Goal: Task Accomplishment & Management: Use online tool/utility

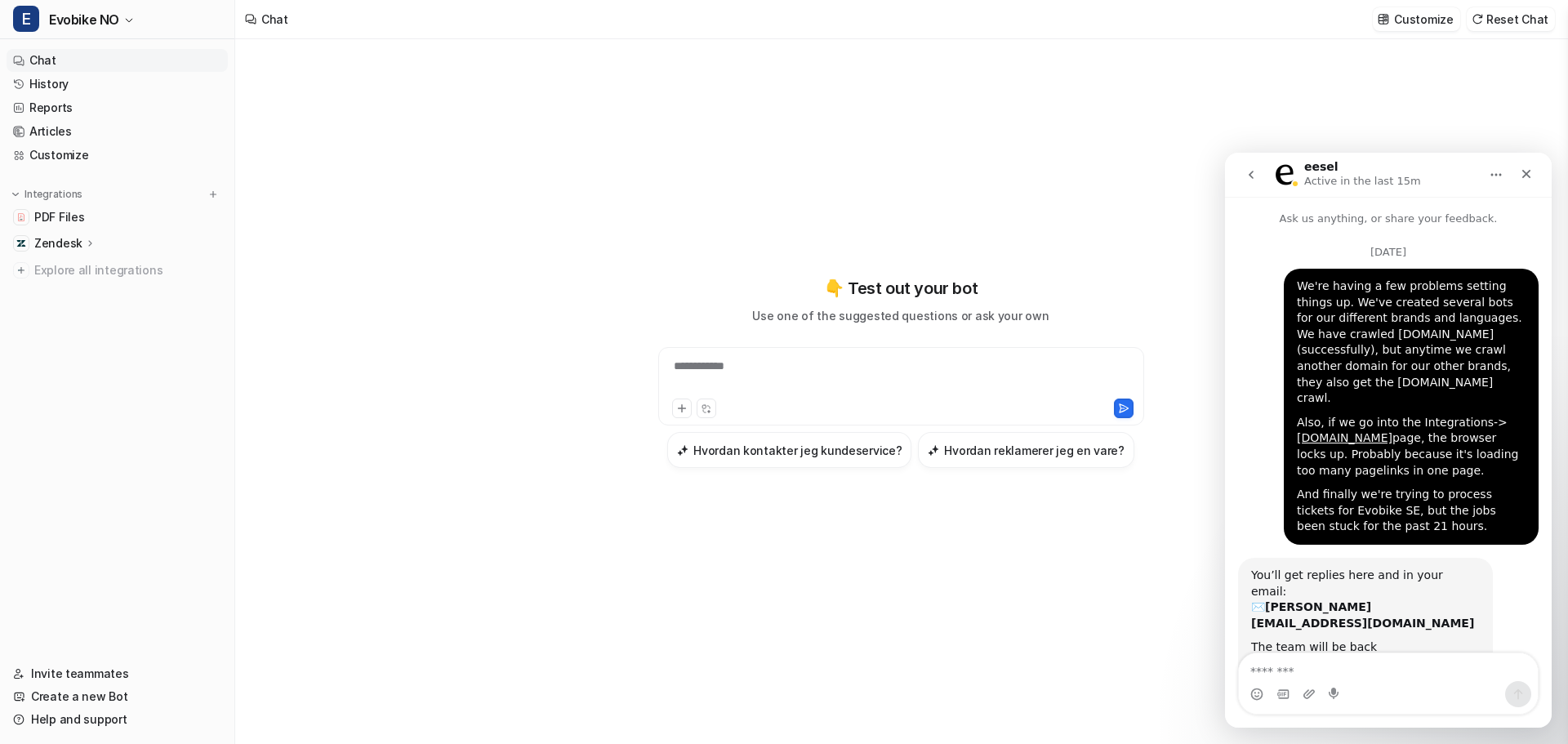
scroll to position [11728, 0]
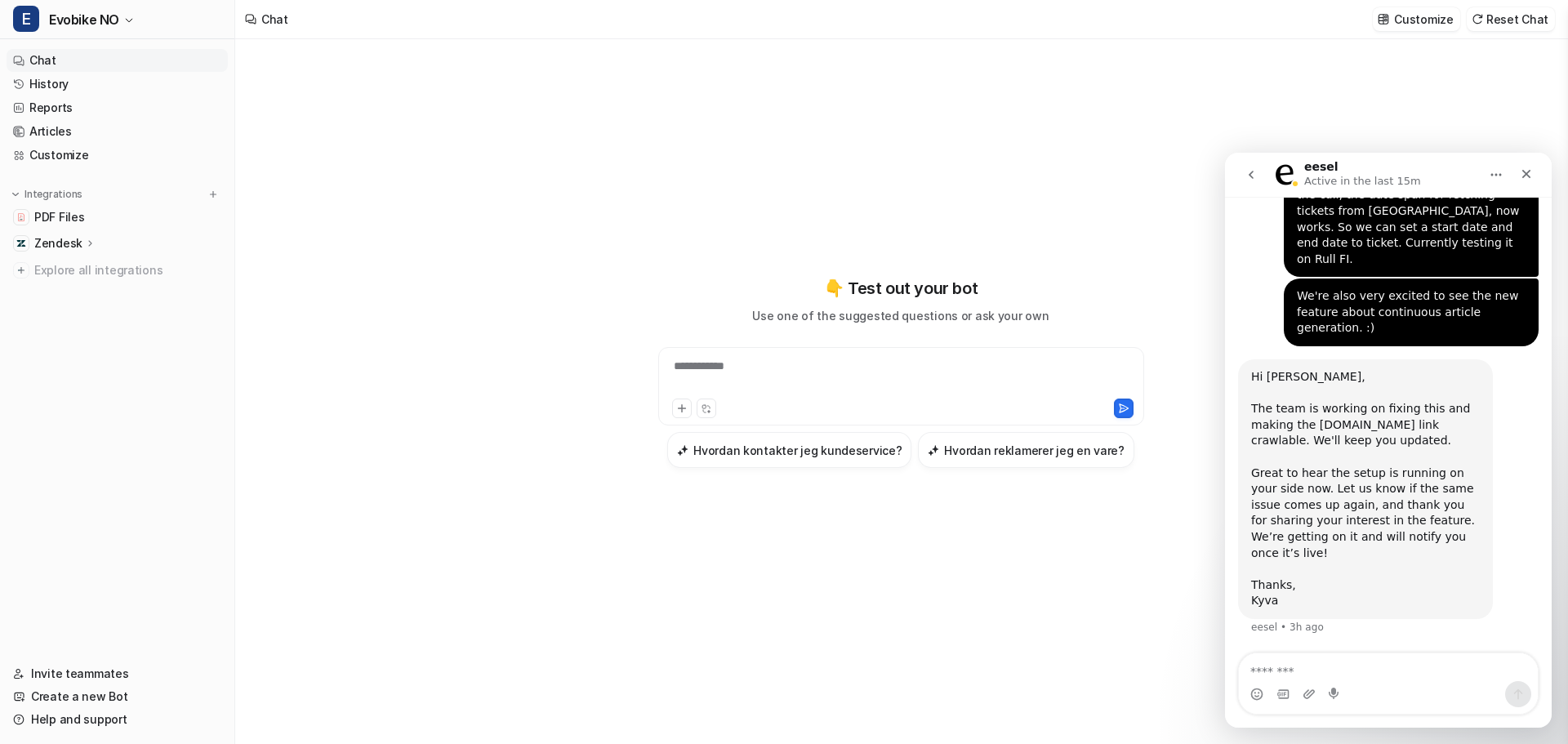
click at [127, 21] on icon "button" at bounding box center [129, 20] width 7 height 3
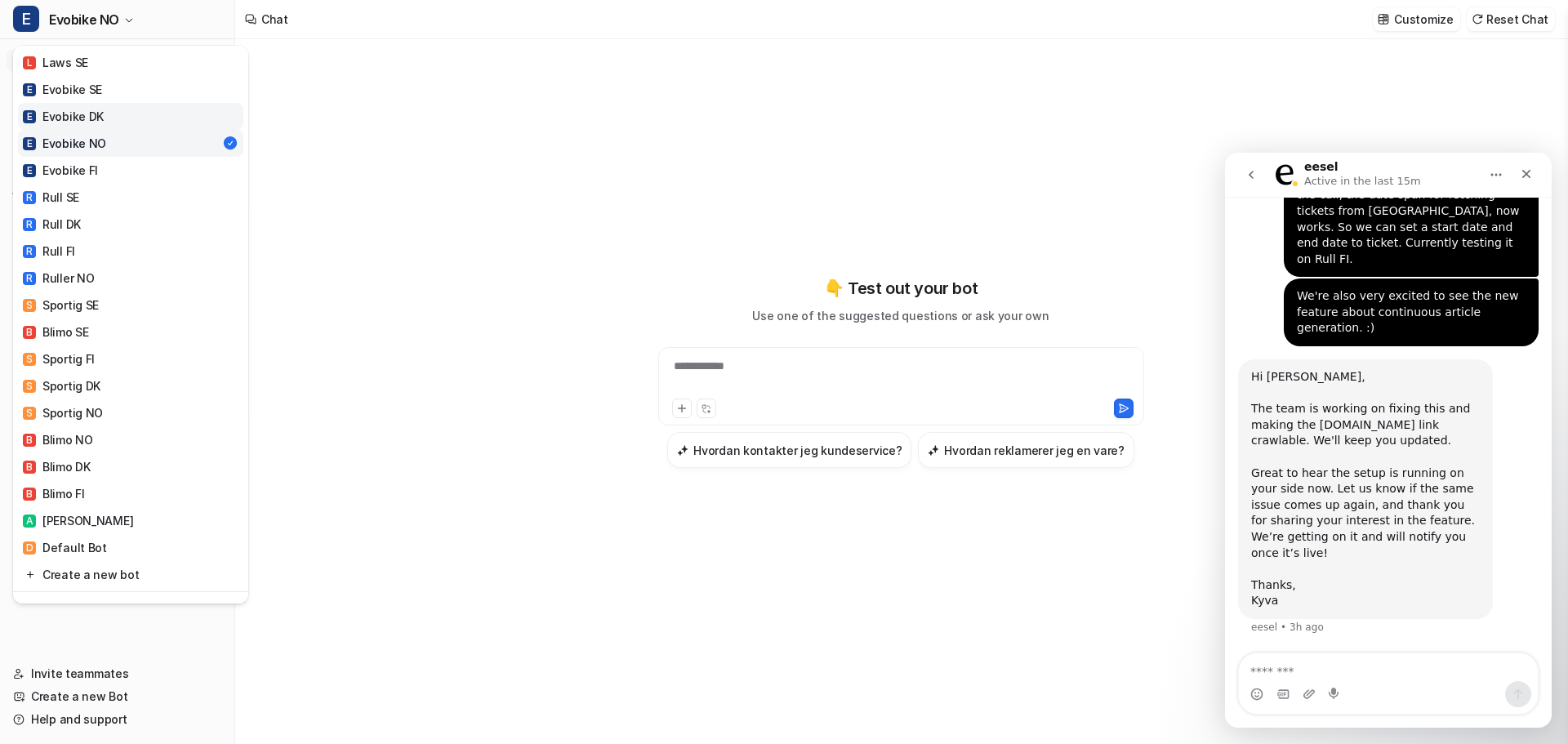
click at [103, 109] on link "E Evobike DK" at bounding box center [130, 116] width 225 height 27
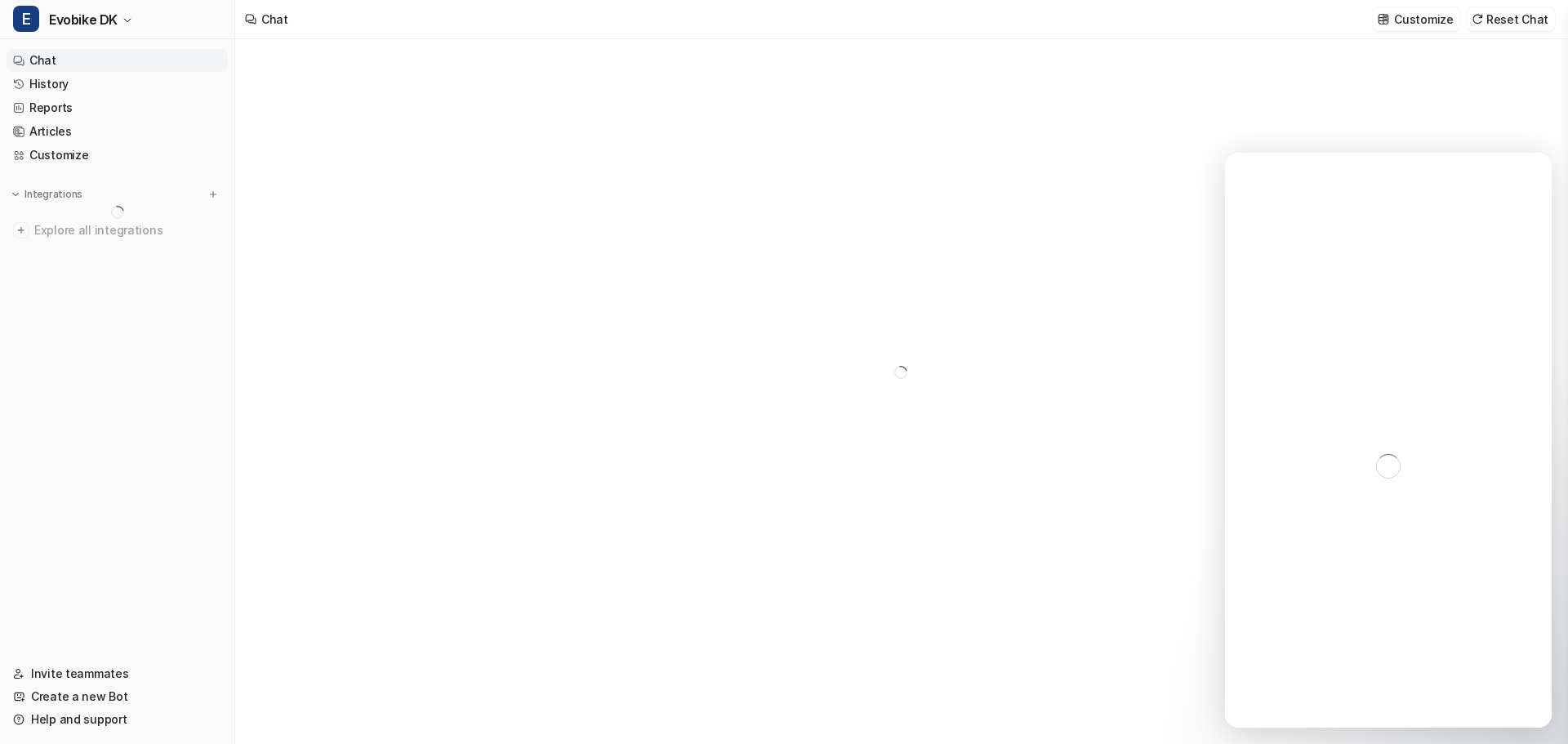
type textarea "**********"
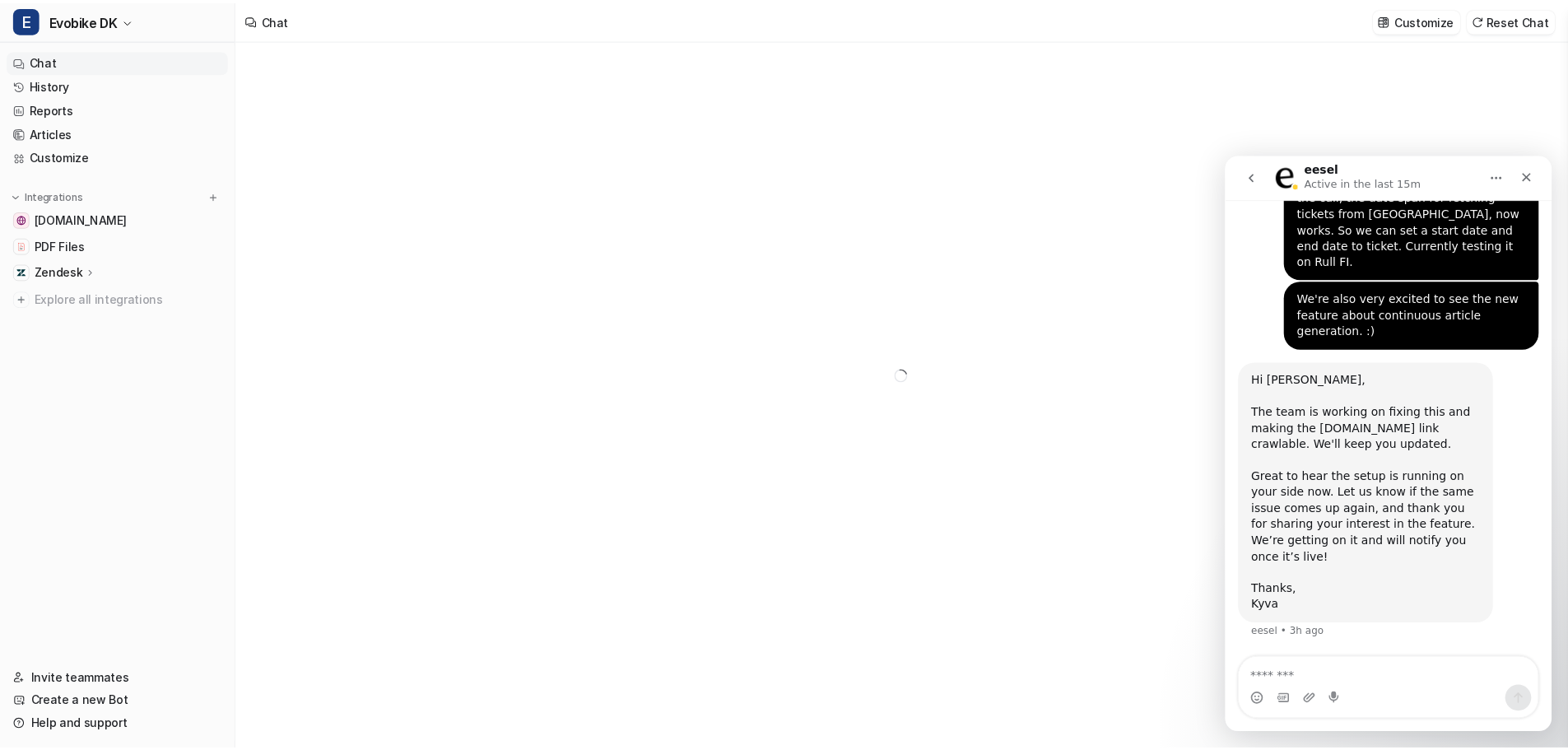
scroll to position [11823, 0]
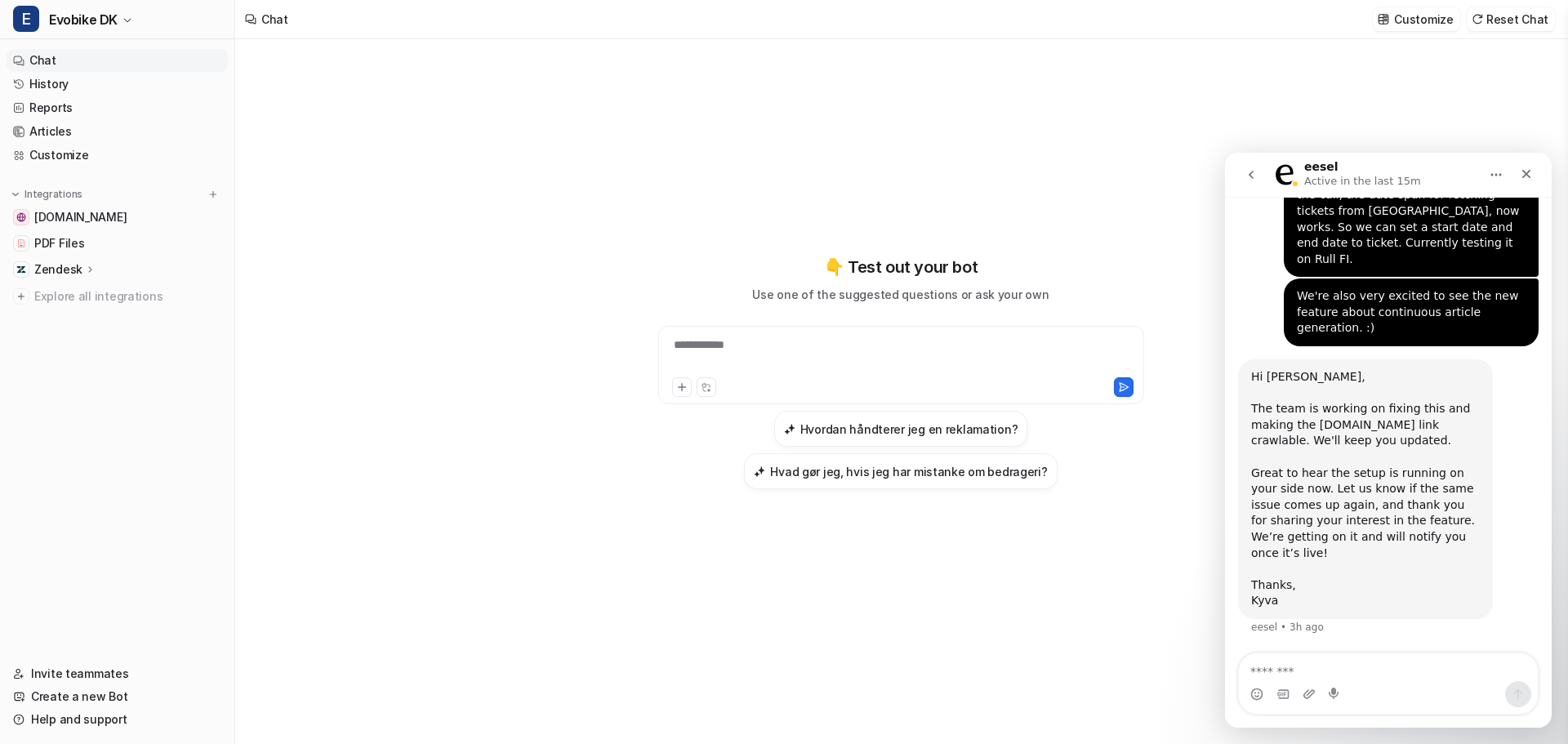
click at [106, 18] on span "Evobike DK" at bounding box center [83, 19] width 68 height 22
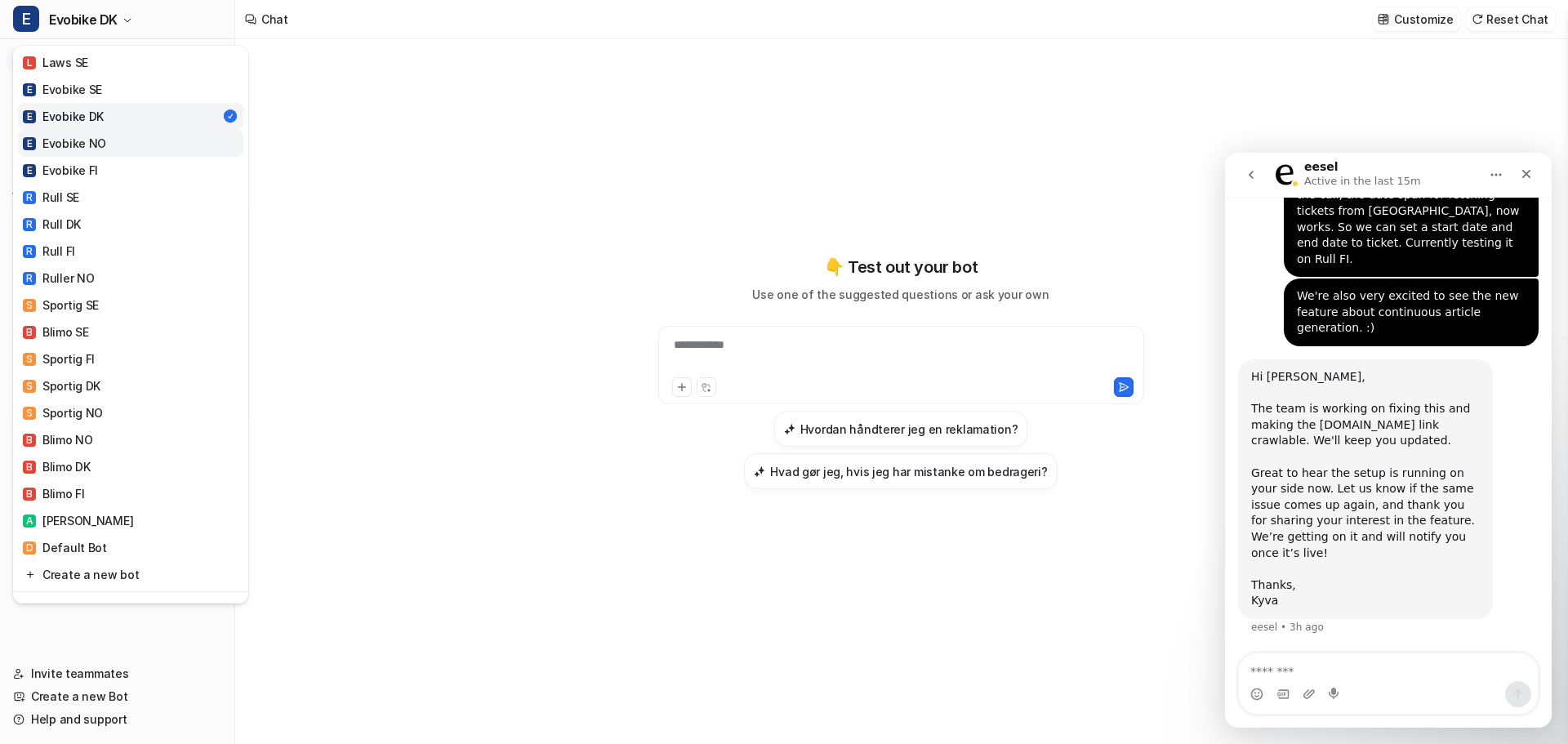
click at [106, 136] on link "E Evobike NO" at bounding box center [130, 144] width 225 height 27
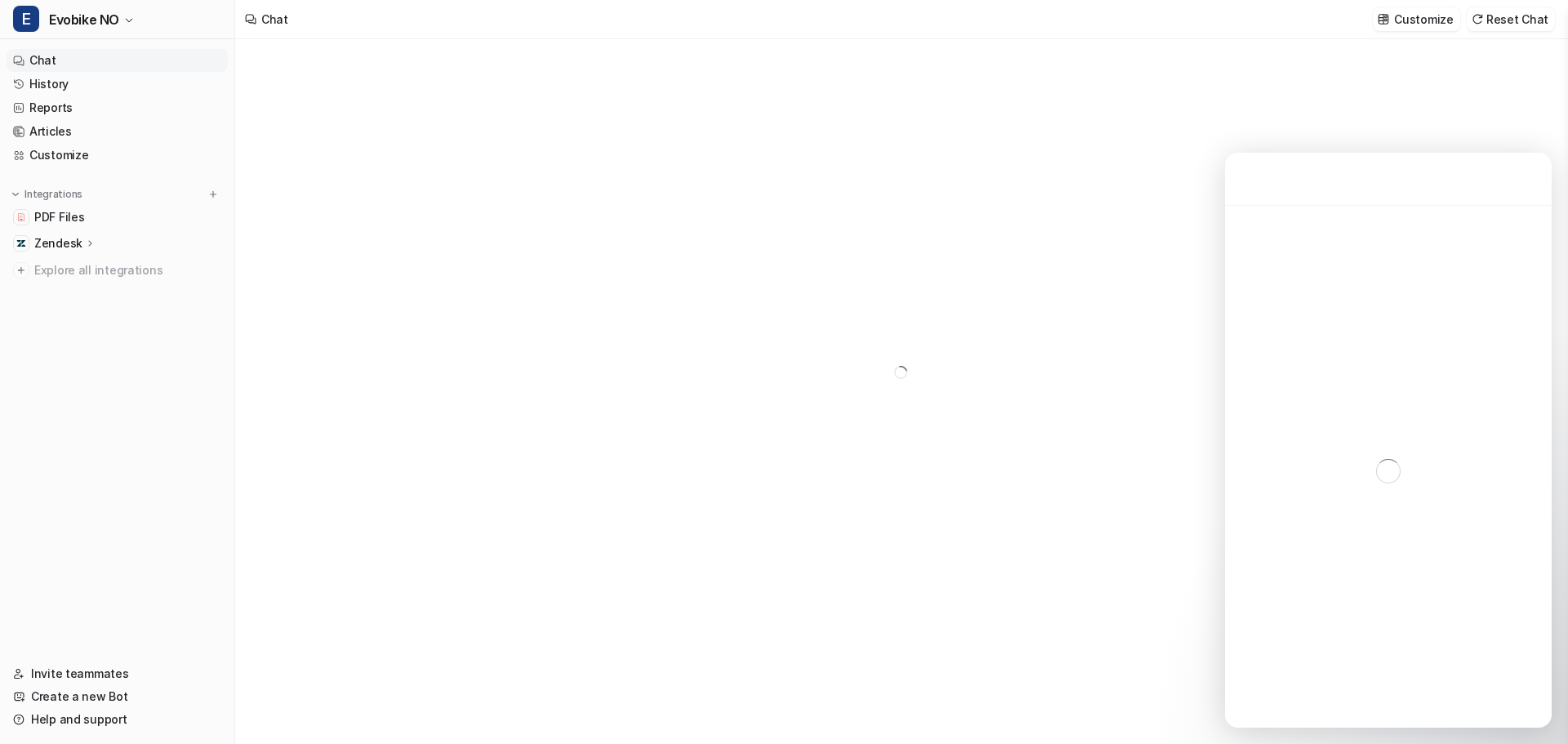
type textarea "**********"
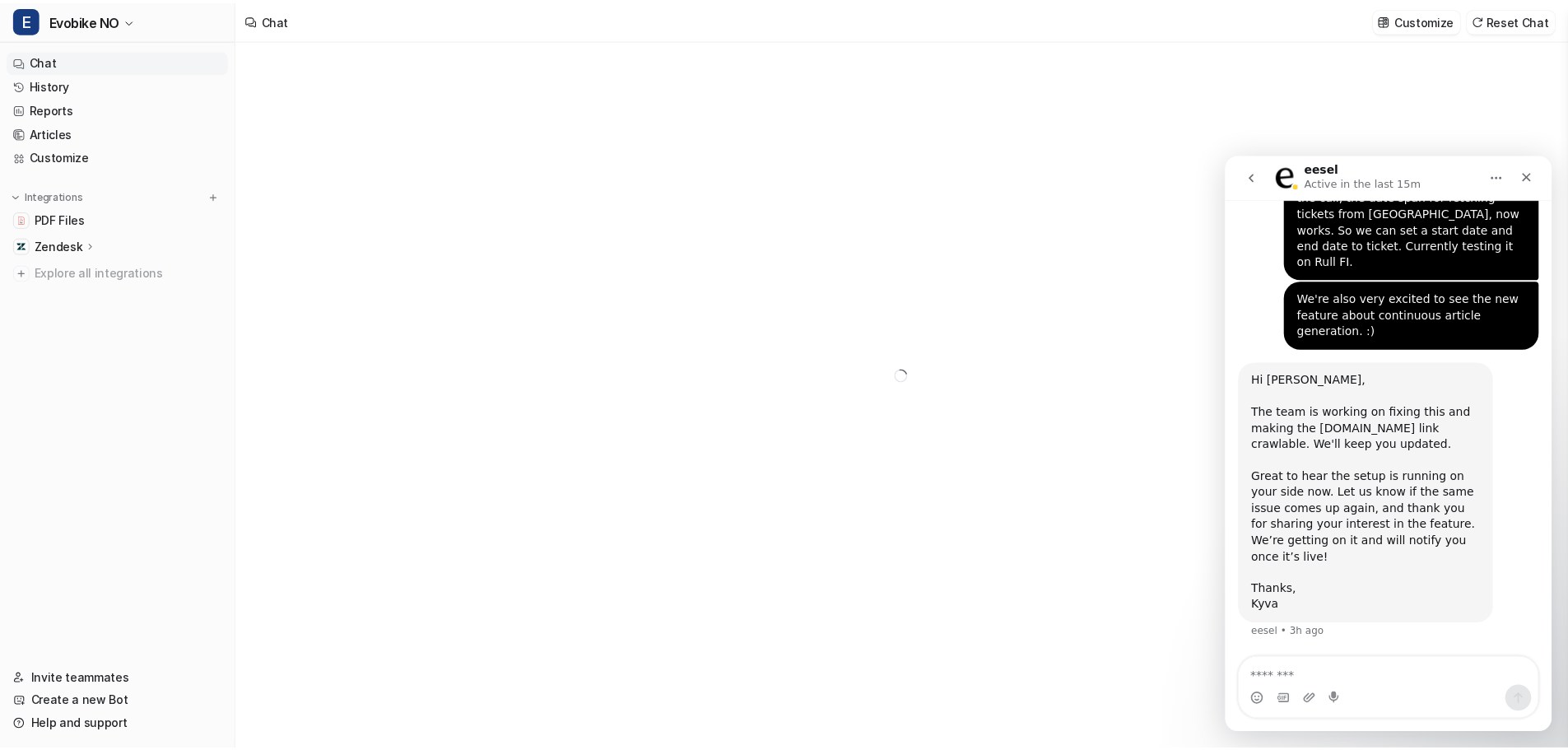
scroll to position [11823, 0]
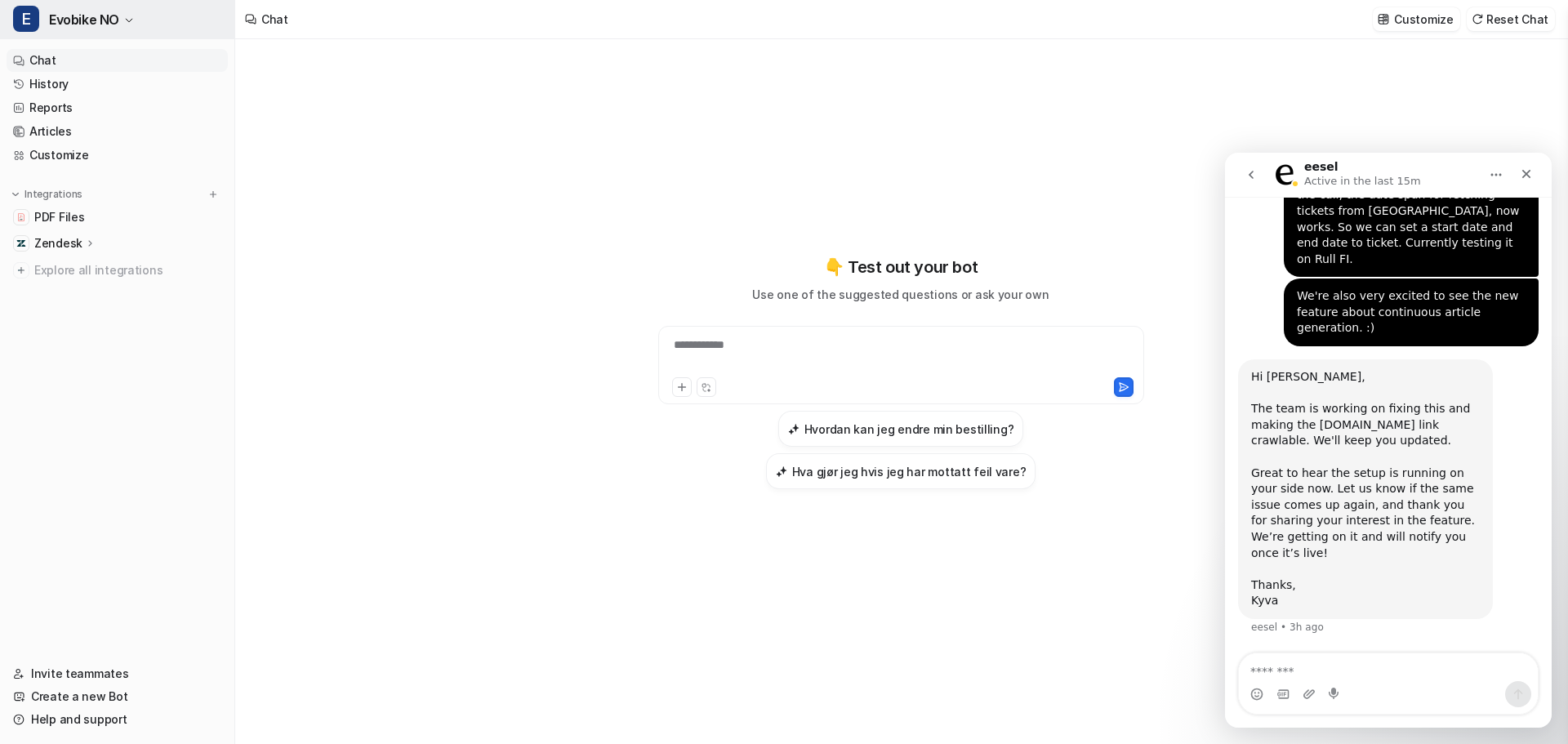
click at [92, 25] on span "Evobike NO" at bounding box center [84, 19] width 70 height 22
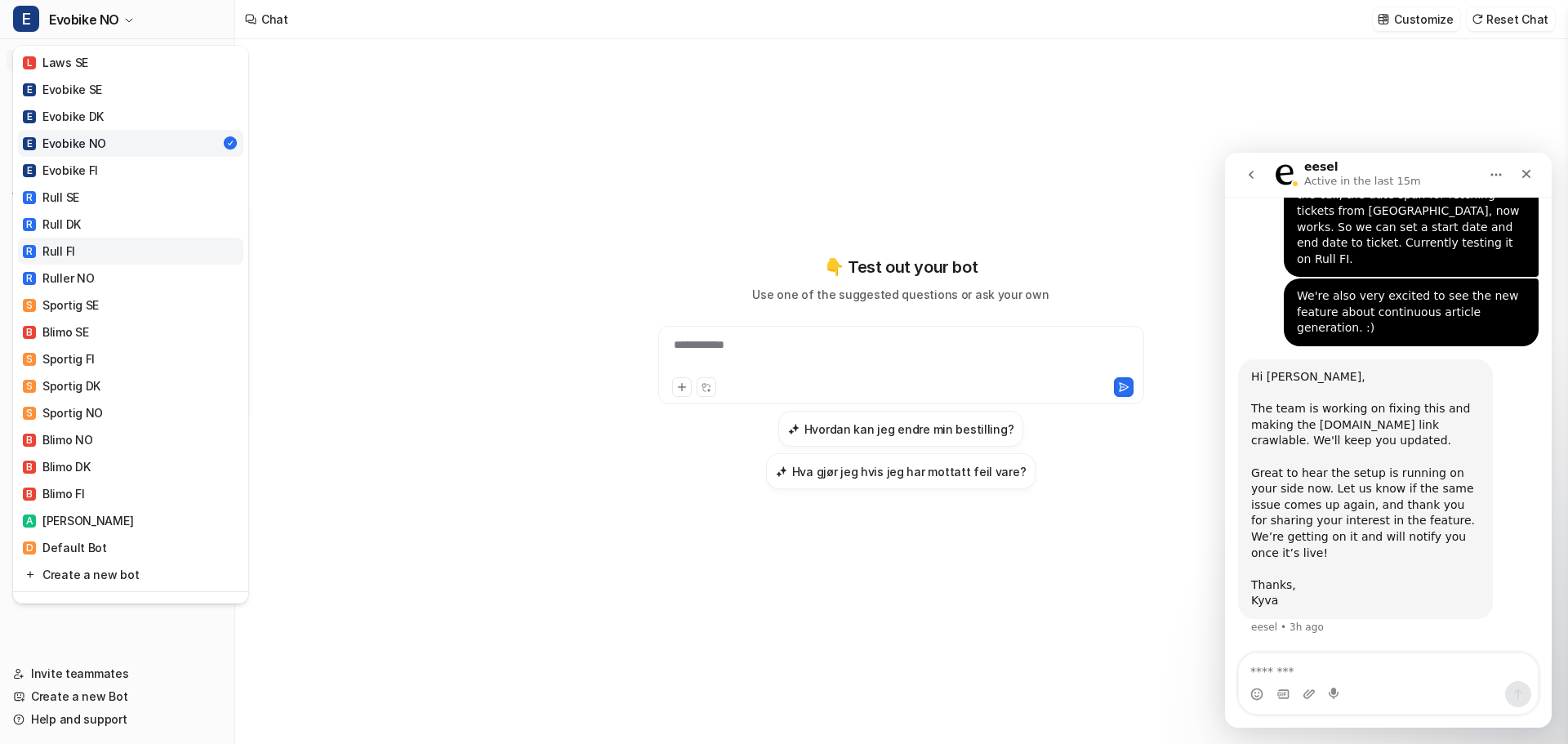
click at [47, 256] on div "R Rull FI" at bounding box center [48, 251] width 52 height 18
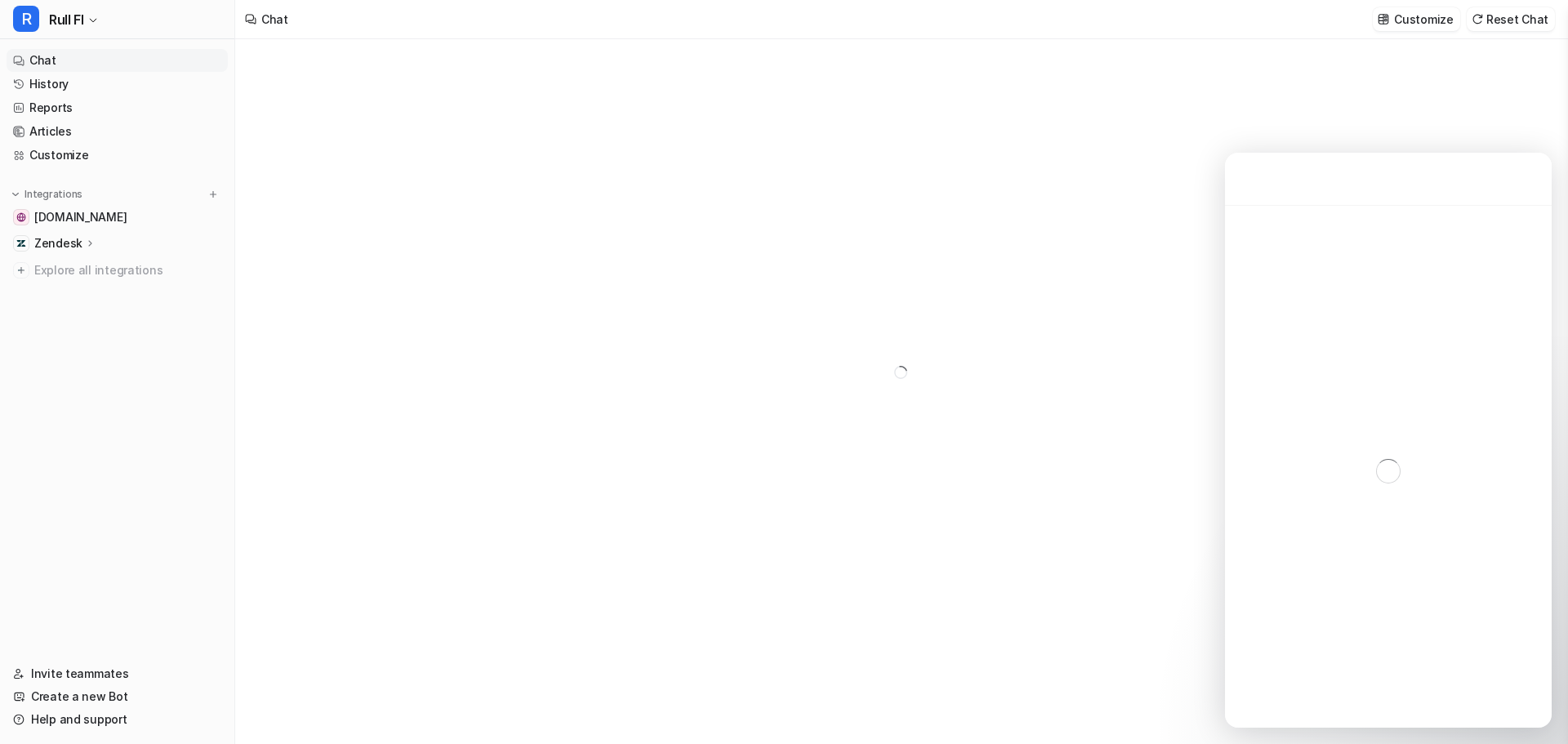
type textarea "**********"
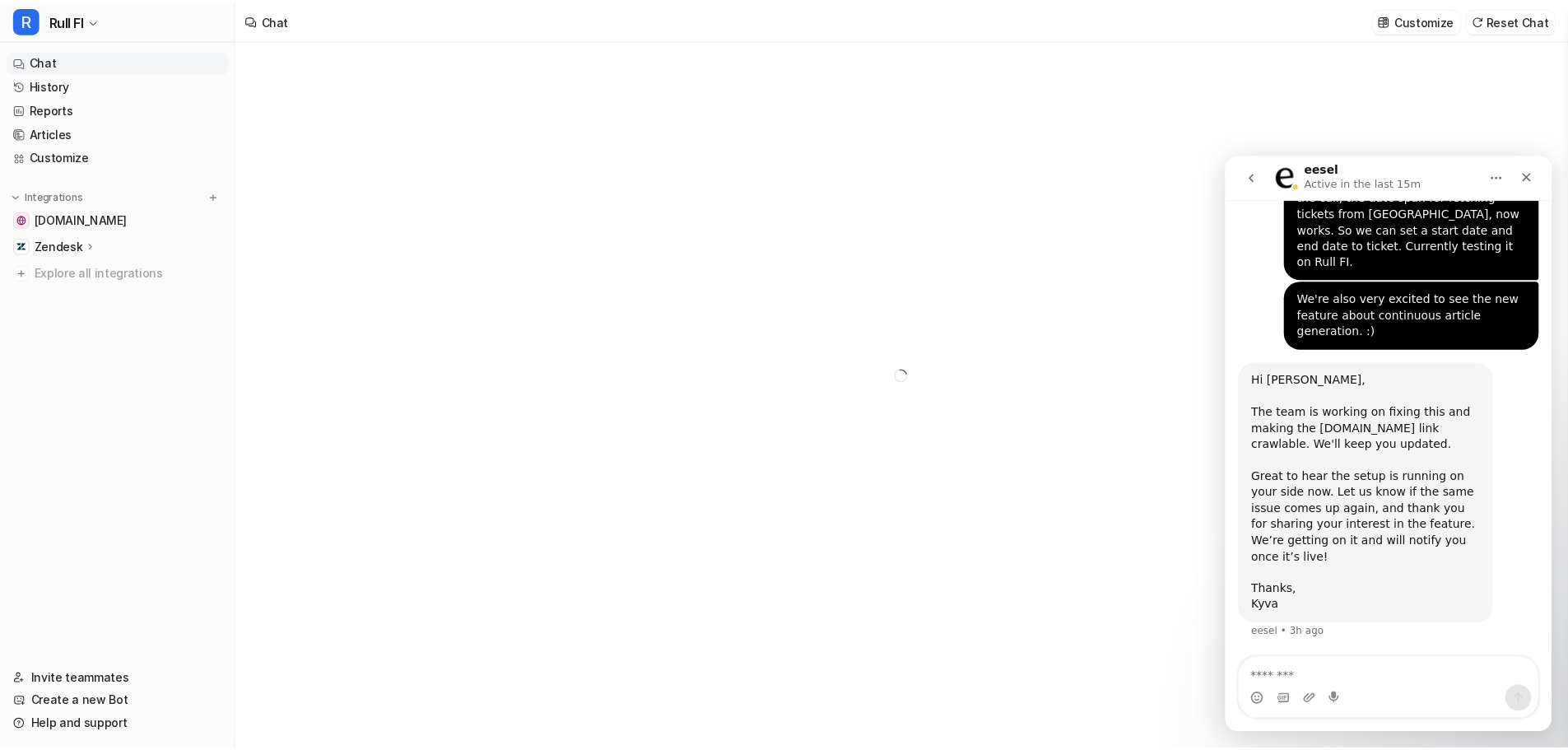
scroll to position [11823, 0]
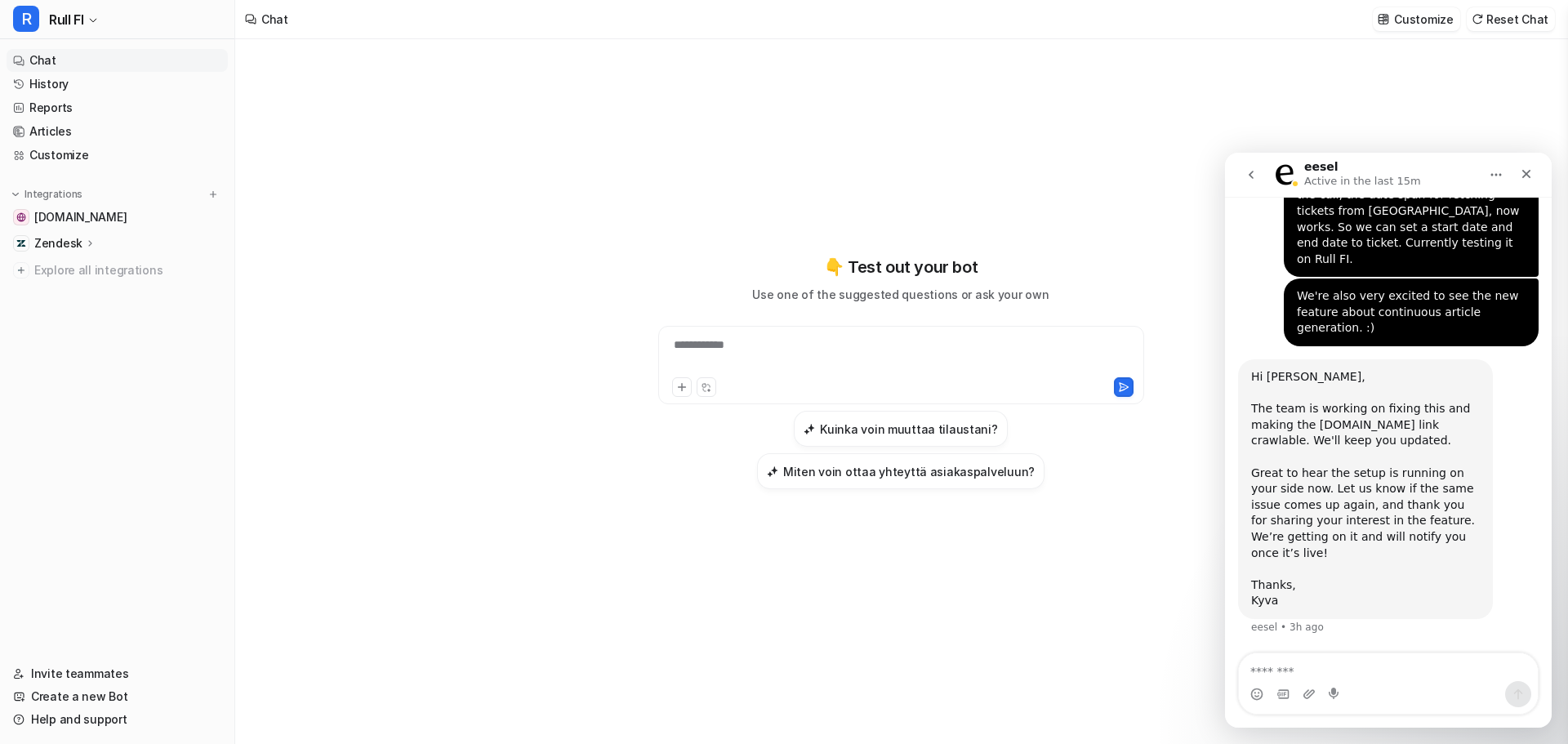
click at [86, 244] on icon at bounding box center [91, 242] width 12 height 13
click at [74, 287] on p "Sources" at bounding box center [69, 290] width 45 height 17
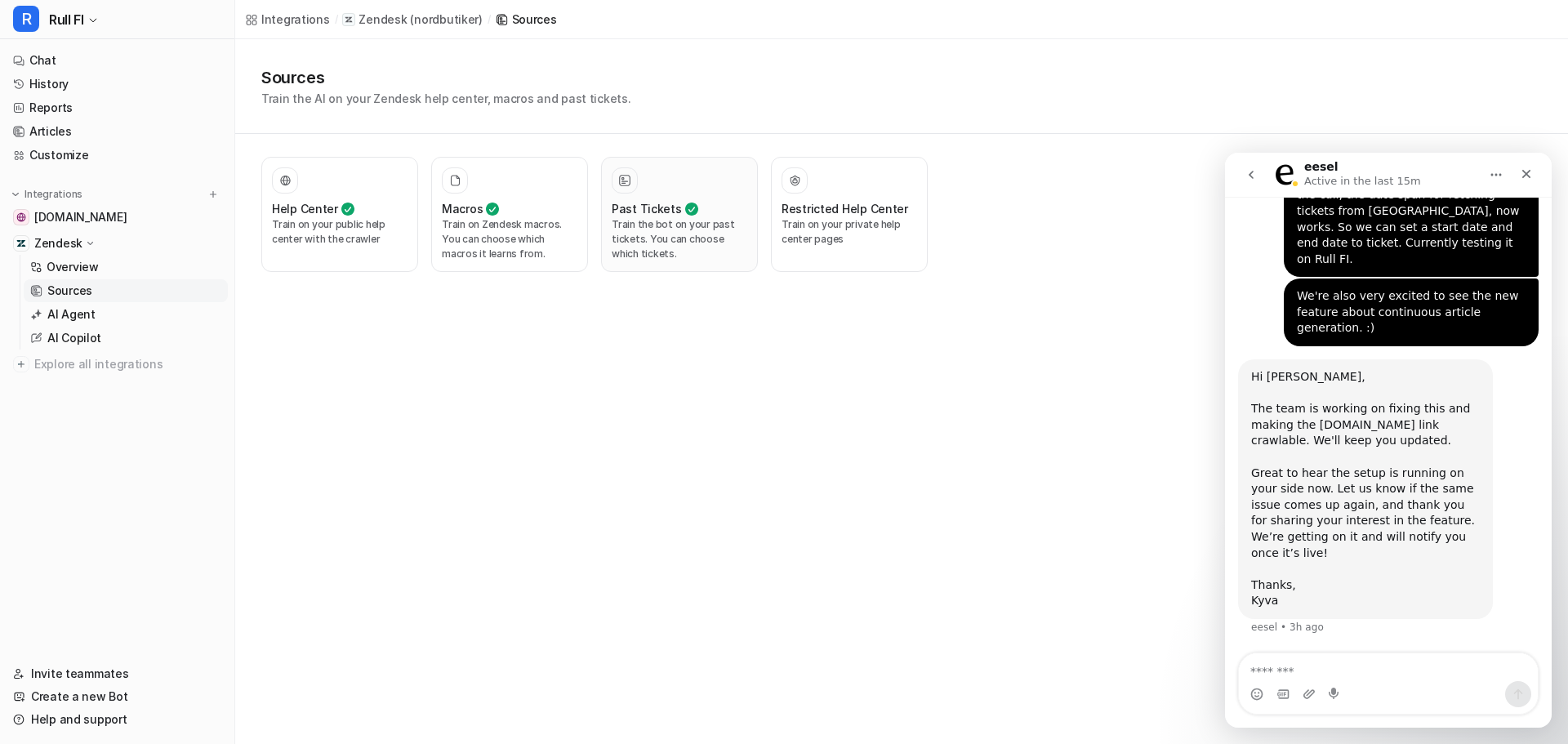
click at [699, 243] on p "Train the bot on your past tickets. You can choose which tickets." at bounding box center [679, 239] width 136 height 44
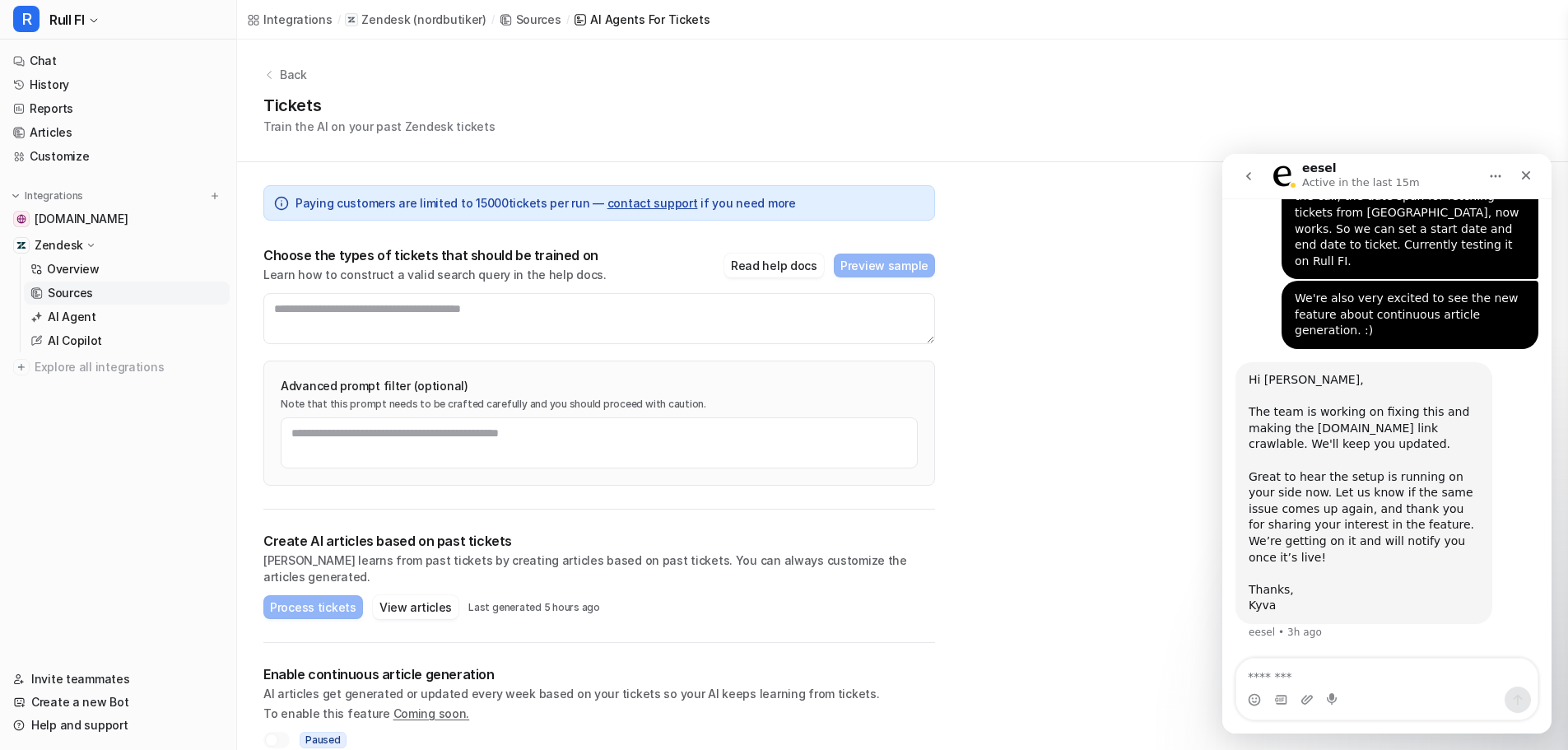
scroll to position [6, 0]
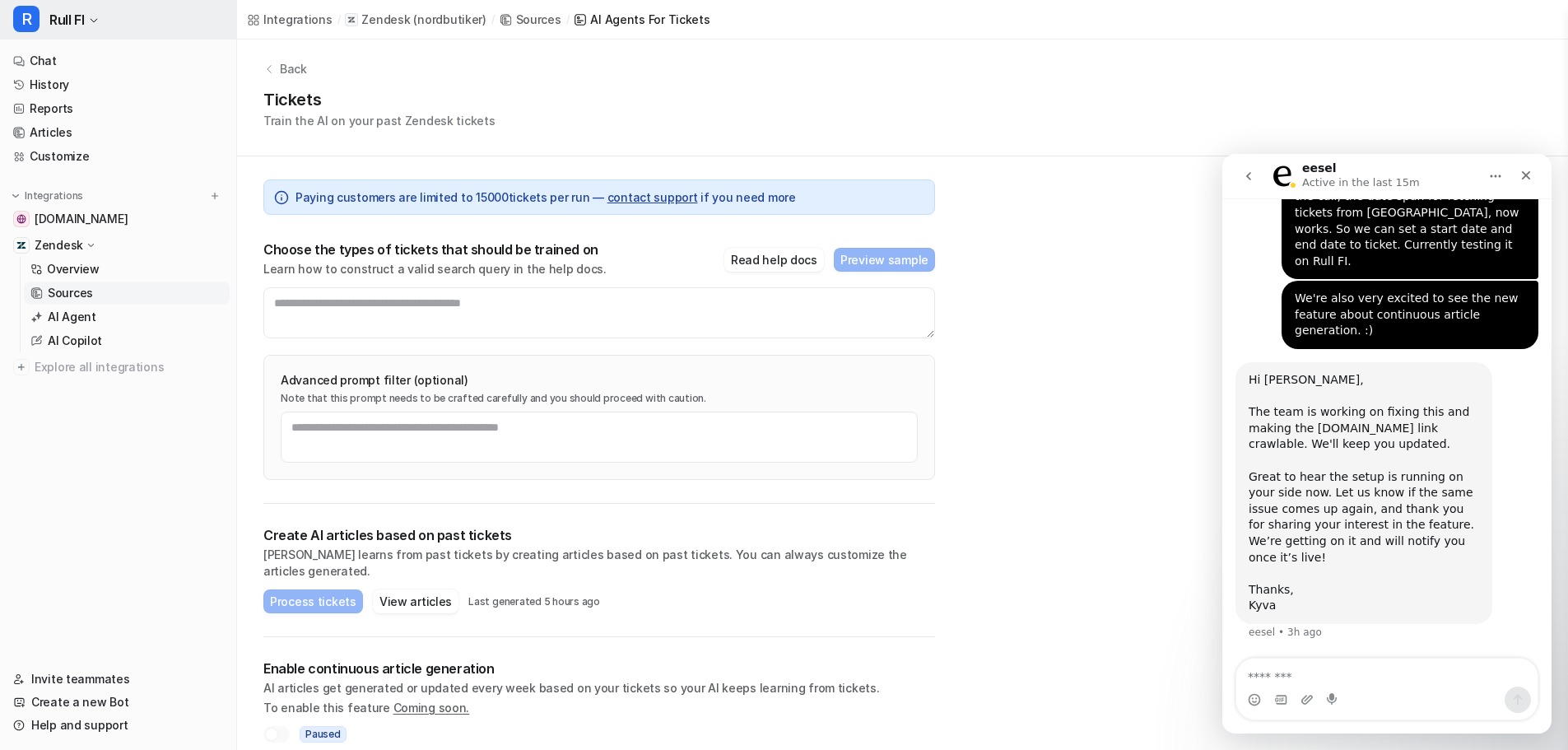
click at [83, 26] on span "Rull FI" at bounding box center [66, 19] width 35 height 23
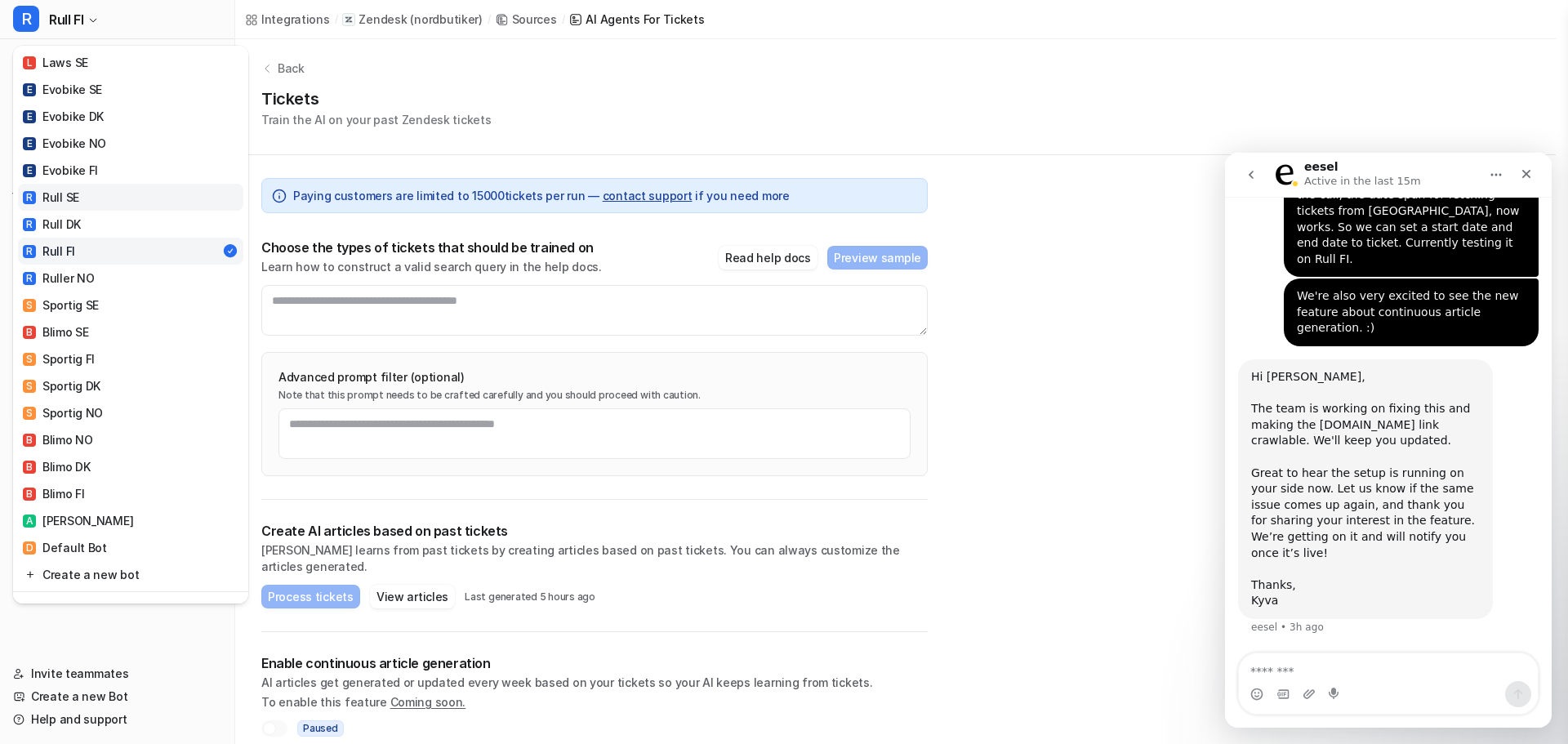
click at [102, 207] on link "R Rull SE" at bounding box center [130, 197] width 225 height 27
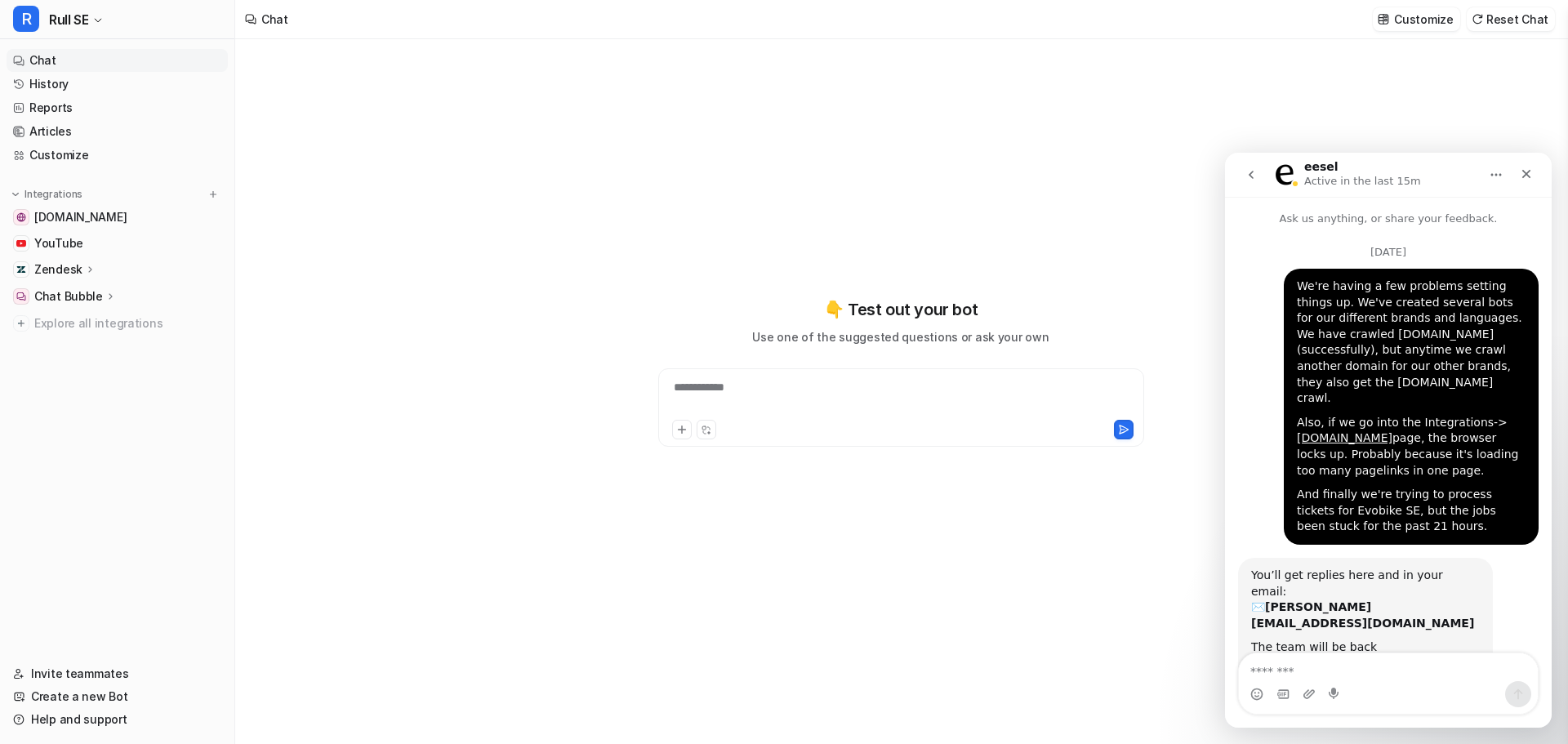
type textarea "**********"
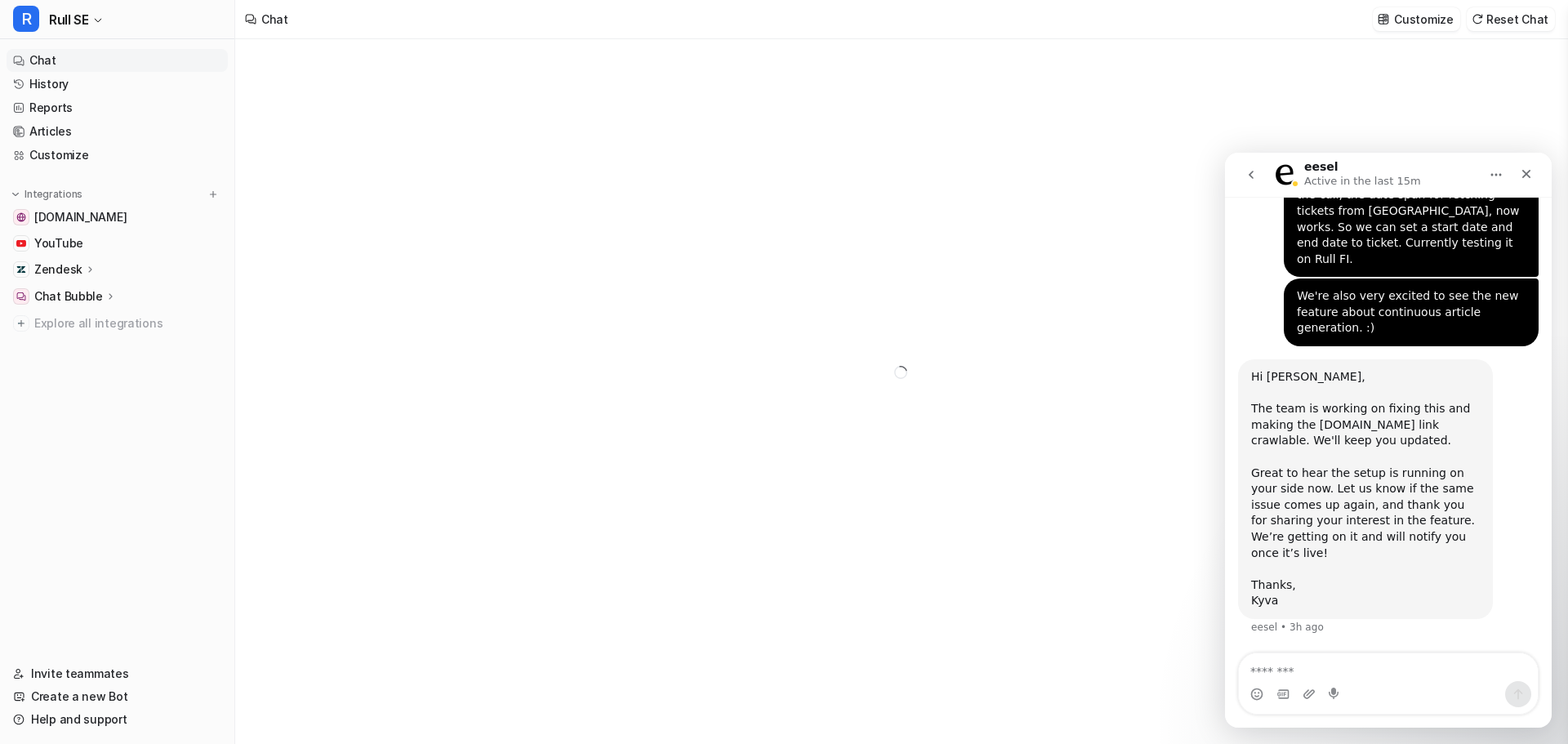
scroll to position [11728, 0]
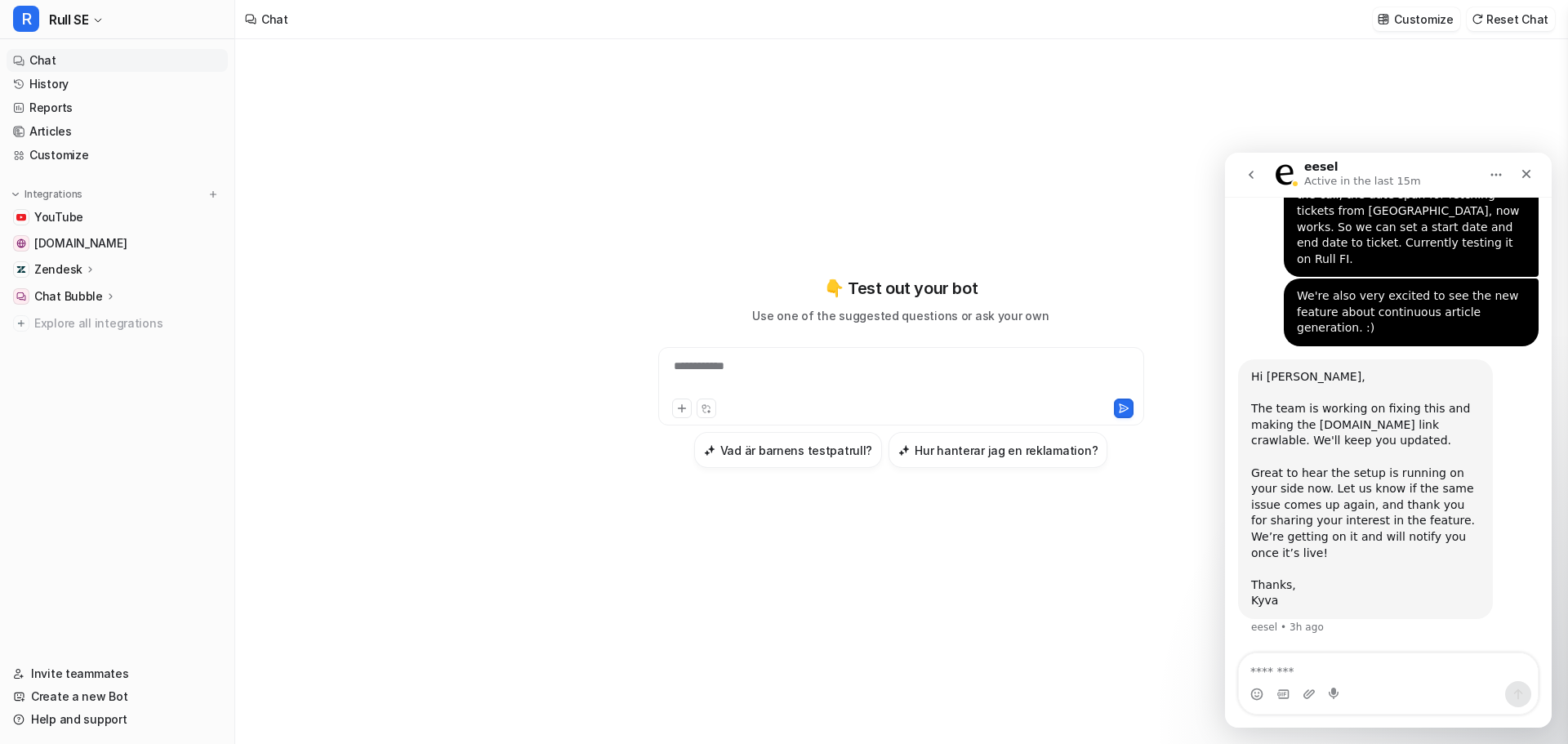
click at [102, 207] on link "YouTube" at bounding box center [117, 216] width 221 height 22
